Goal: Task Accomplishment & Management: Manage account settings

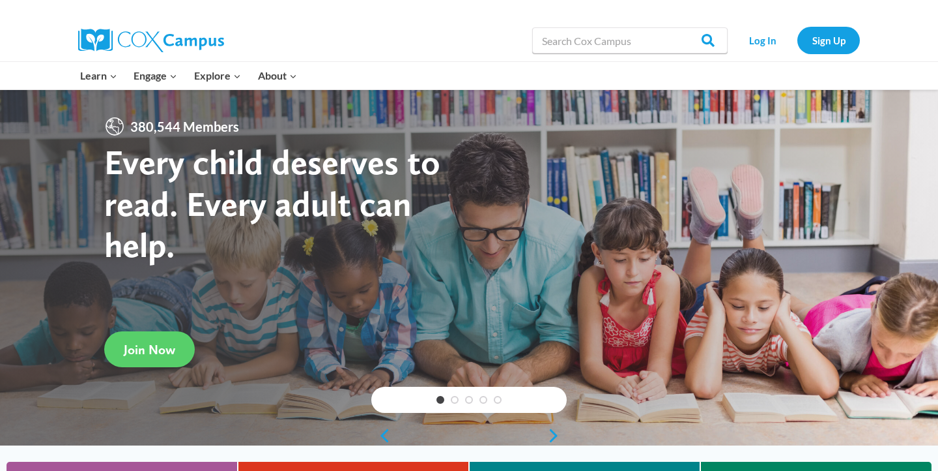
click at [756, 43] on link "Log In" at bounding box center [762, 40] width 57 height 27
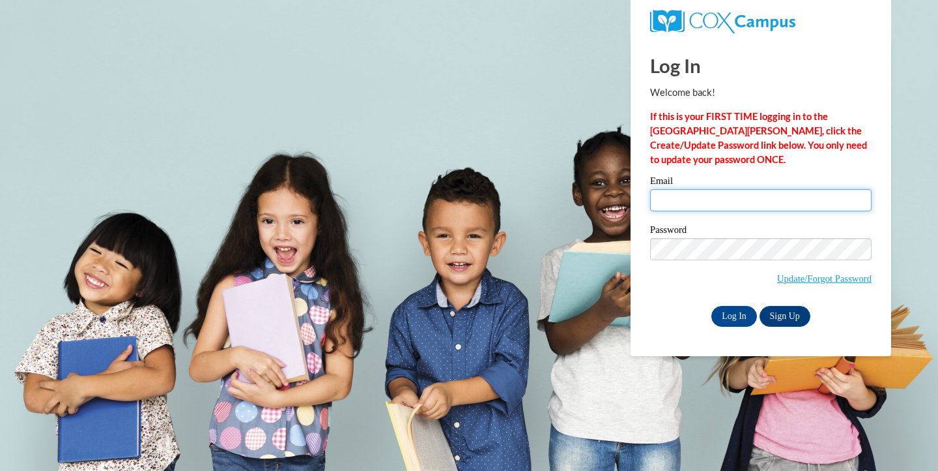
click at [722, 201] on input "Email" at bounding box center [761, 200] width 222 height 22
type input "[EMAIL_ADDRESS][DOMAIN_NAME]"
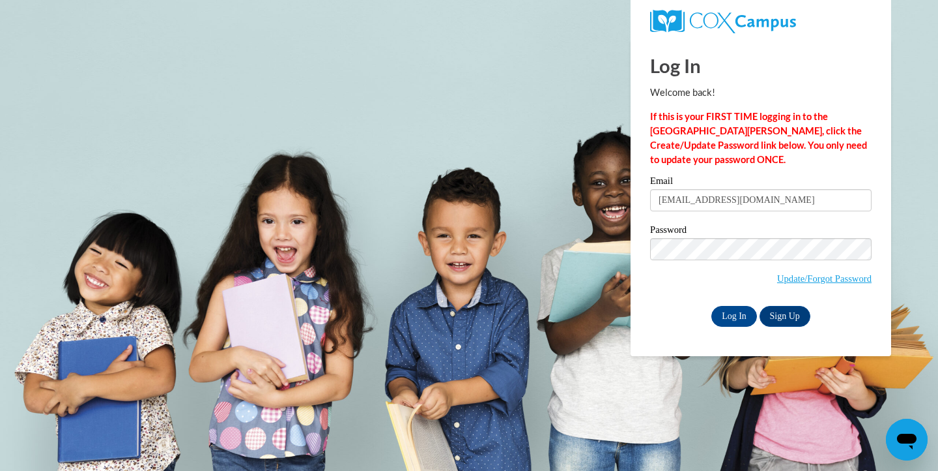
click at [854, 222] on div "Email [EMAIL_ADDRESS][DOMAIN_NAME] Password Update/Forgot Password Log In Sign …" at bounding box center [761, 251] width 222 height 150
click at [747, 309] on input "Log In" at bounding box center [735, 316] width 46 height 21
